Goal: Complete application form

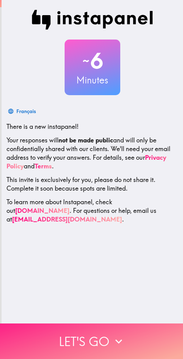
click at [103, 337] on button "Let's go" at bounding box center [91, 341] width 183 height 36
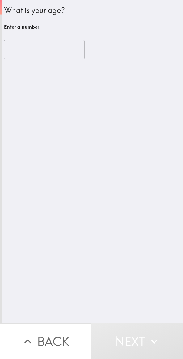
click at [52, 46] on input "number" at bounding box center [44, 49] width 81 height 19
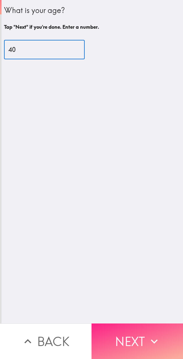
type input "40"
click at [140, 330] on button "Next" at bounding box center [136, 341] width 91 height 36
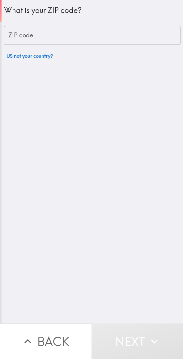
click at [22, 38] on div "ZIP code ZIP code" at bounding box center [92, 35] width 176 height 19
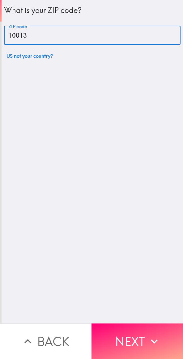
type input "10013"
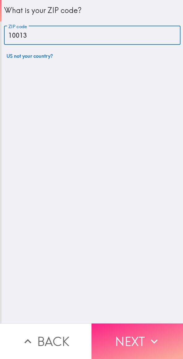
click at [141, 337] on button "Next" at bounding box center [136, 341] width 91 height 36
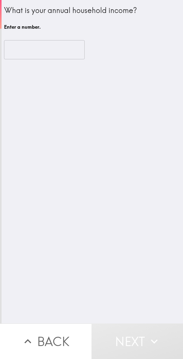
click at [16, 51] on input "number" at bounding box center [44, 49] width 81 height 19
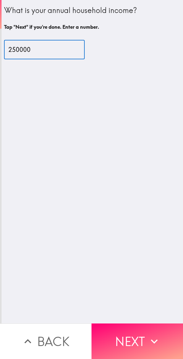
type input "250000"
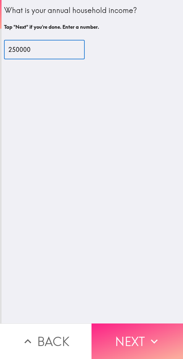
click at [142, 330] on button "Next" at bounding box center [136, 341] width 91 height 36
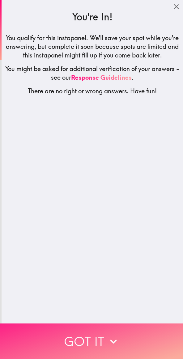
click at [122, 339] on button "Got it" at bounding box center [91, 341] width 183 height 36
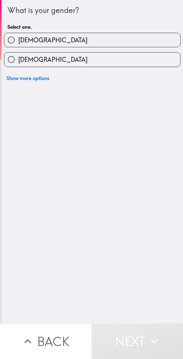
click at [24, 37] on span "[DEMOGRAPHIC_DATA]" at bounding box center [52, 40] width 69 height 9
click at [18, 37] on input "[DEMOGRAPHIC_DATA]" at bounding box center [11, 40] width 14 height 14
radio input "true"
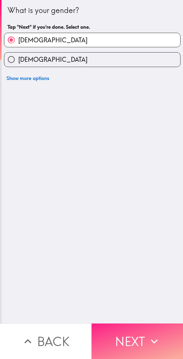
click at [141, 335] on button "Next" at bounding box center [136, 341] width 91 height 36
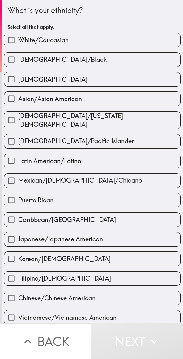
click at [28, 39] on span "White/Caucasian" at bounding box center [43, 40] width 50 height 9
click at [18, 39] on input "White/Caucasian" at bounding box center [11, 40] width 14 height 14
checkbox input "true"
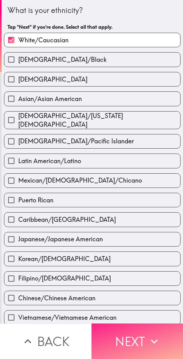
click at [136, 336] on button "Next" at bounding box center [136, 341] width 91 height 36
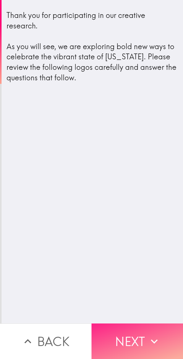
click at [135, 332] on button "Next" at bounding box center [136, 341] width 91 height 36
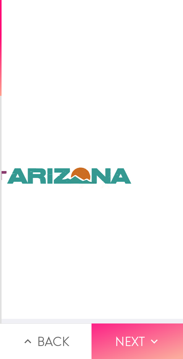
scroll to position [0, 2]
click at [124, 333] on button "Next" at bounding box center [136, 341] width 91 height 36
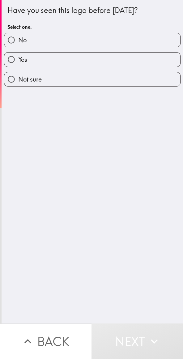
click at [13, 44] on input "No" at bounding box center [11, 40] width 14 height 14
radio input "true"
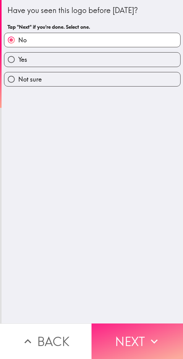
click at [142, 337] on button "Next" at bounding box center [136, 341] width 91 height 36
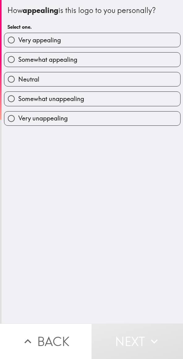
click at [23, 44] on span "Very appealing" at bounding box center [39, 40] width 43 height 9
click at [18, 44] on input "Very appealing" at bounding box center [11, 40] width 14 height 14
radio input "true"
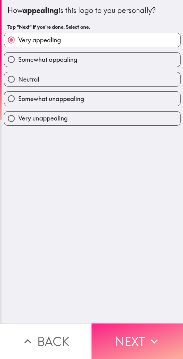
click at [134, 338] on button "Next" at bounding box center [136, 341] width 91 height 36
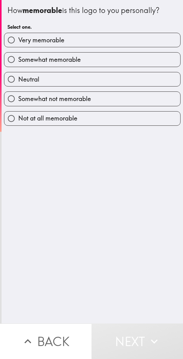
click at [24, 43] on span "Very memorable" at bounding box center [41, 40] width 46 height 9
click at [18, 43] on input "Very memorable" at bounding box center [11, 40] width 14 height 14
radio input "true"
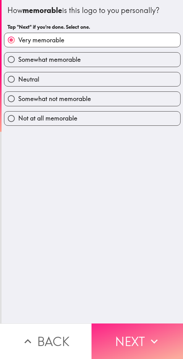
click at [128, 339] on button "Next" at bounding box center [136, 341] width 91 height 36
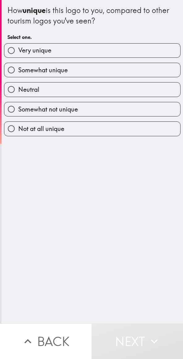
click at [22, 53] on span "Very unique" at bounding box center [34, 50] width 33 height 9
click at [18, 53] on input "Very unique" at bounding box center [11, 51] width 14 height 14
radio input "true"
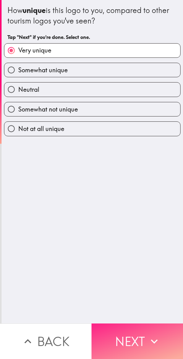
click at [131, 338] on button "Next" at bounding box center [136, 341] width 91 height 36
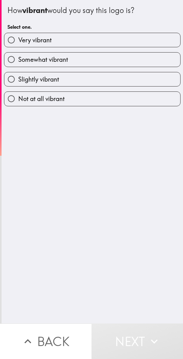
click at [23, 40] on span "Very vibrant" at bounding box center [34, 40] width 33 height 9
click at [18, 40] on input "Very vibrant" at bounding box center [11, 40] width 14 height 14
radio input "true"
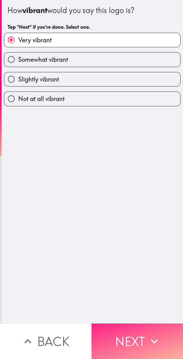
click at [128, 337] on button "Next" at bounding box center [136, 341] width 91 height 36
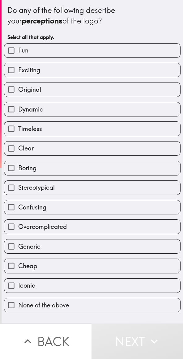
click at [13, 49] on input "Fun" at bounding box center [11, 51] width 14 height 14
checkbox input "true"
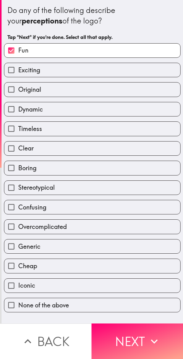
click at [13, 286] on input "Iconic" at bounding box center [11, 286] width 14 height 14
checkbox input "true"
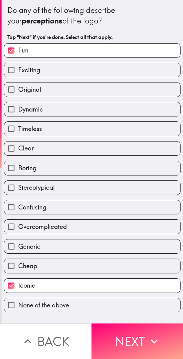
click at [12, 145] on input "Clear" at bounding box center [11, 148] width 14 height 14
checkbox input "true"
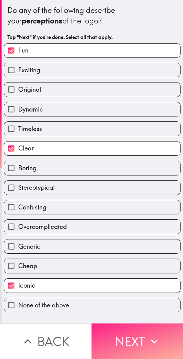
click at [130, 332] on button "Next" at bounding box center [136, 341] width 91 height 36
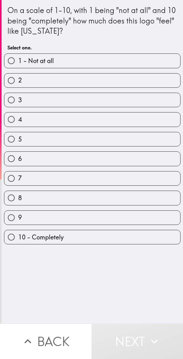
click at [35, 236] on span "10 - Completely" at bounding box center [40, 237] width 45 height 9
click at [18, 236] on input "10 - Completely" at bounding box center [11, 237] width 14 height 14
radio input "true"
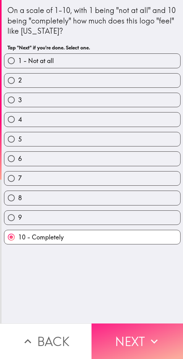
click at [129, 335] on button "Next" at bounding box center [136, 341] width 91 height 36
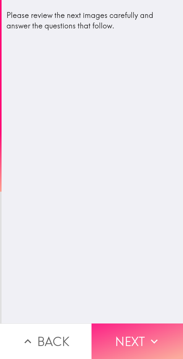
click at [127, 333] on button "Next" at bounding box center [136, 341] width 91 height 36
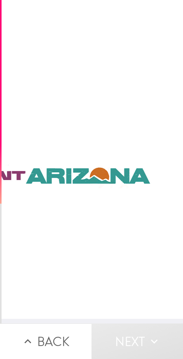
scroll to position [0, 394]
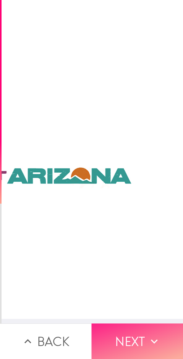
click at [116, 342] on button "Next" at bounding box center [136, 341] width 91 height 36
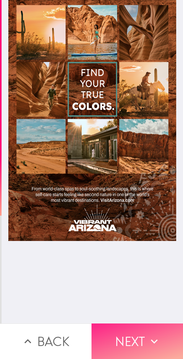
click at [126, 327] on button "Next" at bounding box center [136, 341] width 91 height 36
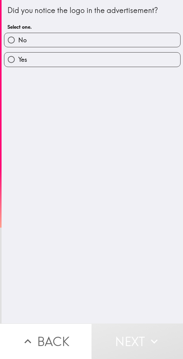
click at [24, 59] on label "Yes" at bounding box center [92, 60] width 176 height 14
click at [18, 59] on input "Yes" at bounding box center [11, 60] width 14 height 14
radio input "true"
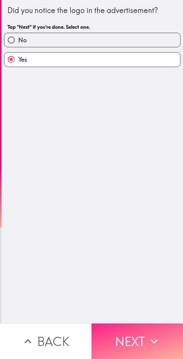
click at [129, 331] on button "Next" at bounding box center [136, 341] width 91 height 36
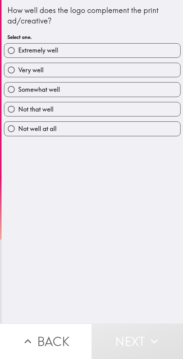
click at [28, 48] on span "Extremely well" at bounding box center [38, 50] width 40 height 9
click at [18, 48] on input "Extremely well" at bounding box center [11, 51] width 14 height 14
radio input "true"
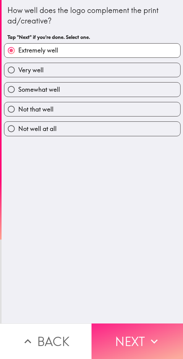
click at [133, 339] on button "Next" at bounding box center [136, 341] width 91 height 36
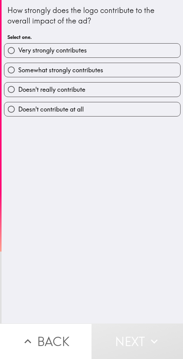
click at [23, 47] on span "Very strongly contributes" at bounding box center [52, 50] width 69 height 9
click at [18, 47] on input "Very strongly contributes" at bounding box center [11, 51] width 14 height 14
radio input "true"
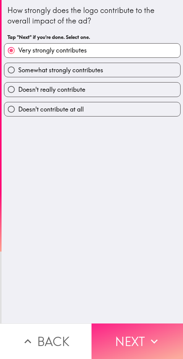
click at [131, 333] on button "Next" at bounding box center [136, 341] width 91 height 36
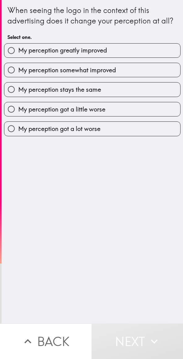
click at [26, 52] on span "My perception greatly improved" at bounding box center [62, 50] width 89 height 9
click at [18, 52] on input "My perception greatly improved" at bounding box center [11, 51] width 14 height 14
radio input "true"
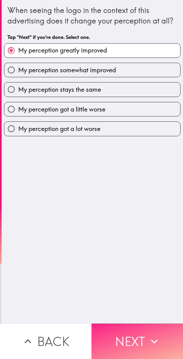
click at [129, 339] on button "Next" at bounding box center [136, 341] width 91 height 36
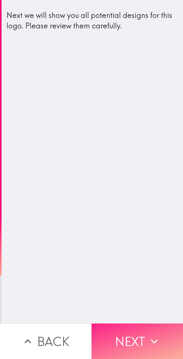
click at [135, 339] on button "Next" at bounding box center [136, 341] width 91 height 36
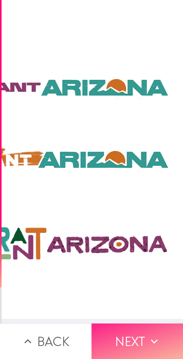
scroll to position [0, 394]
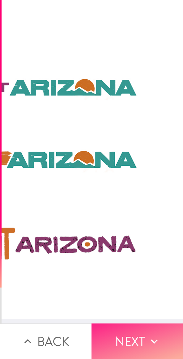
click at [140, 335] on button "Next" at bounding box center [136, 341] width 91 height 36
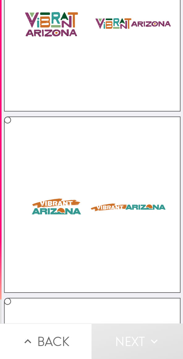
scroll to position [118, 0]
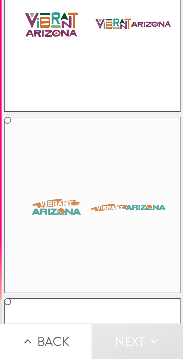
click at [10, 115] on input "radio" at bounding box center [8, 120] width 14 height 14
radio input "true"
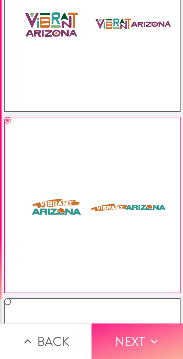
click at [140, 338] on button "Next" at bounding box center [136, 341] width 91 height 36
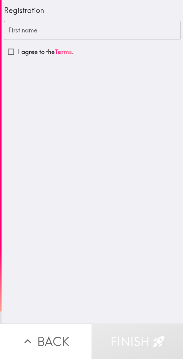
click at [86, 31] on input "First name" at bounding box center [92, 30] width 176 height 19
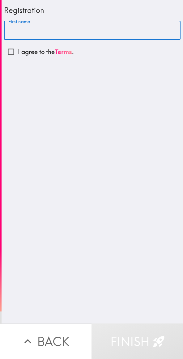
type input "[PERSON_NAME]"
click at [12, 56] on input "I agree to the Terms ." at bounding box center [11, 52] width 14 height 14
checkbox input "true"
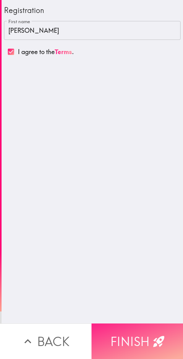
click at [141, 338] on button "Finish" at bounding box center [136, 341] width 91 height 36
